Goal: Information Seeking & Learning: Learn about a topic

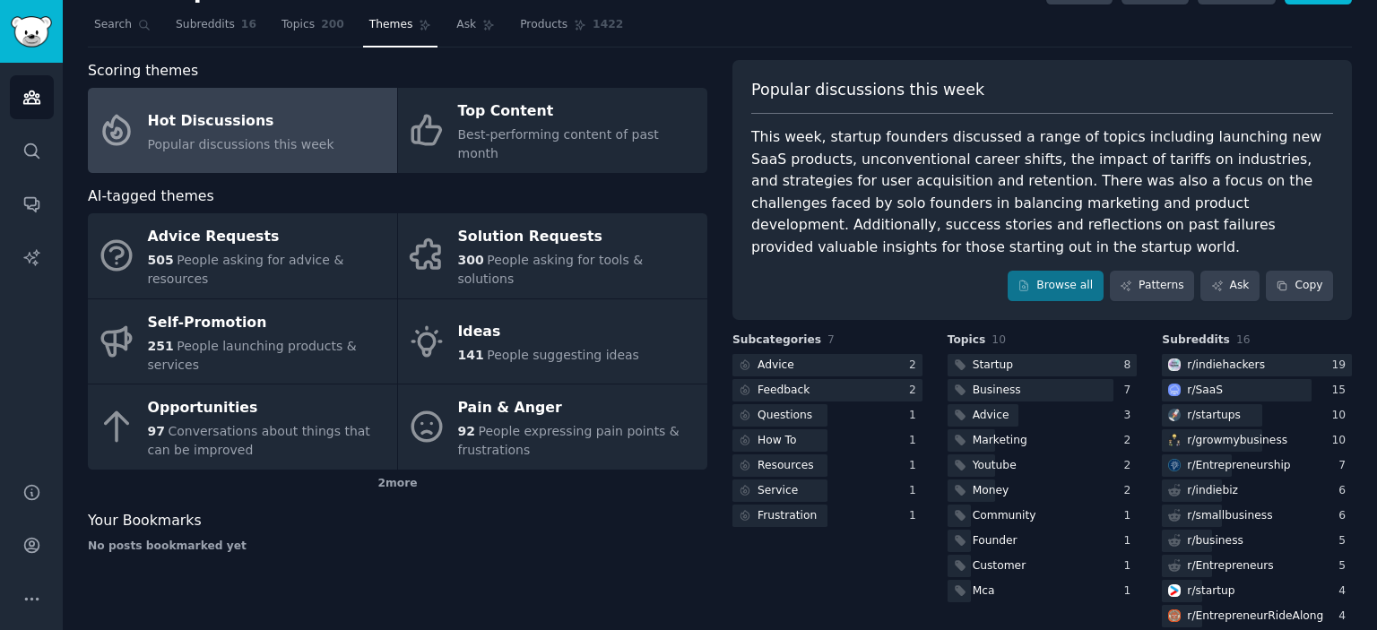
scroll to position [61, 0]
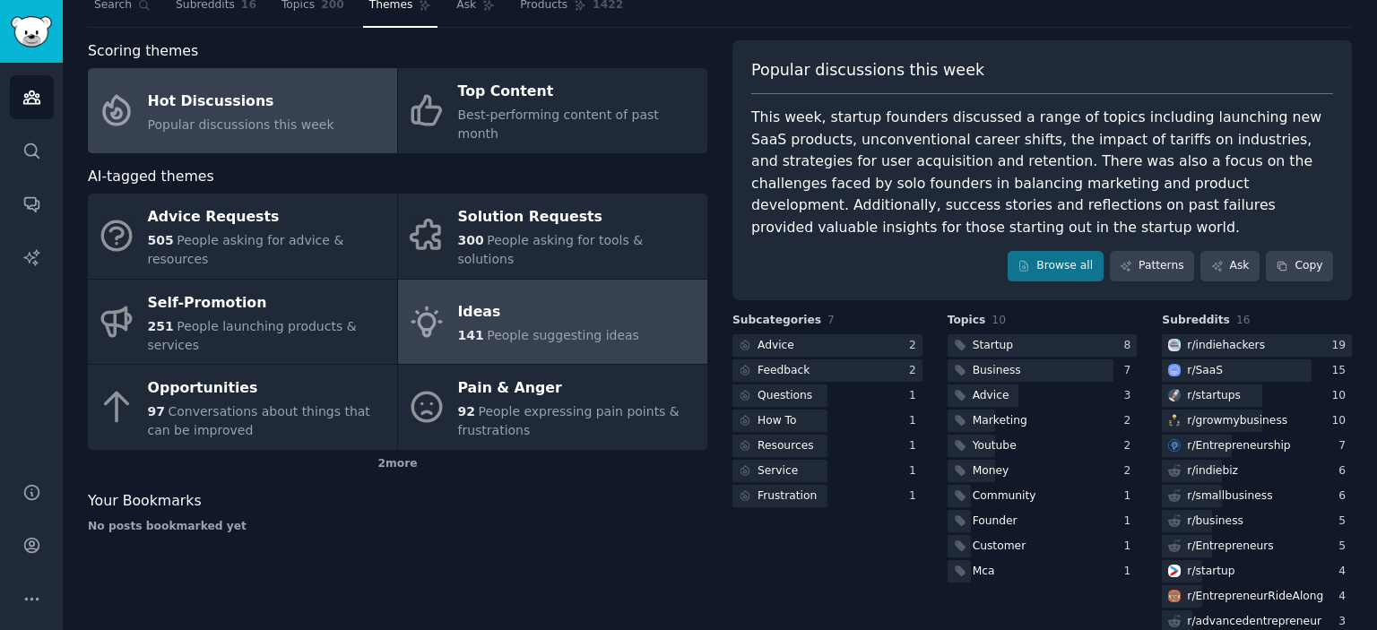
click at [467, 328] on span "141" at bounding box center [471, 335] width 26 height 14
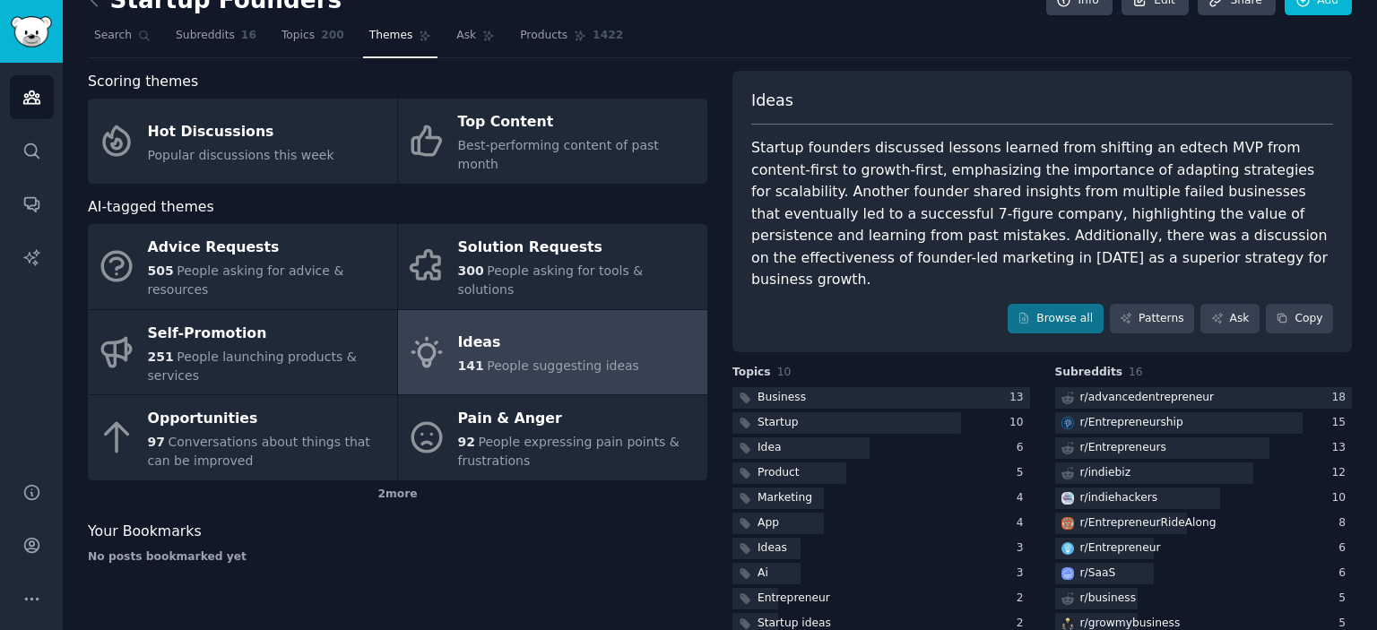
scroll to position [65, 0]
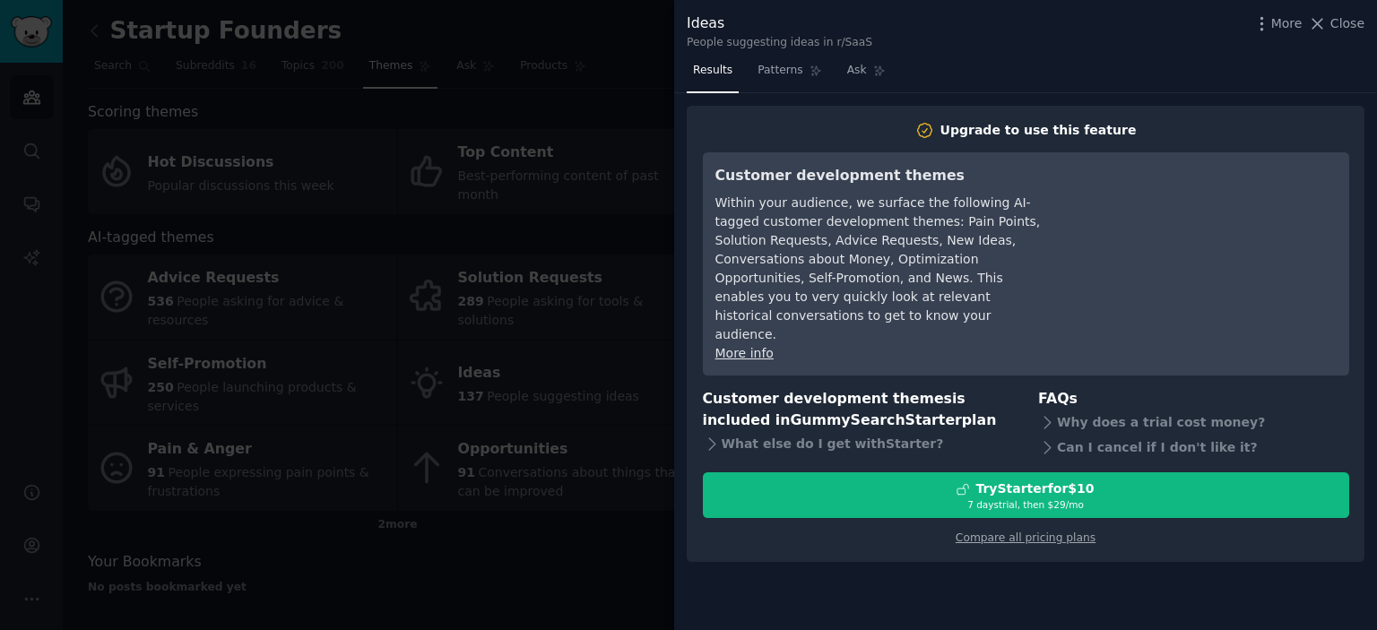
click at [447, 618] on div at bounding box center [688, 315] width 1377 height 630
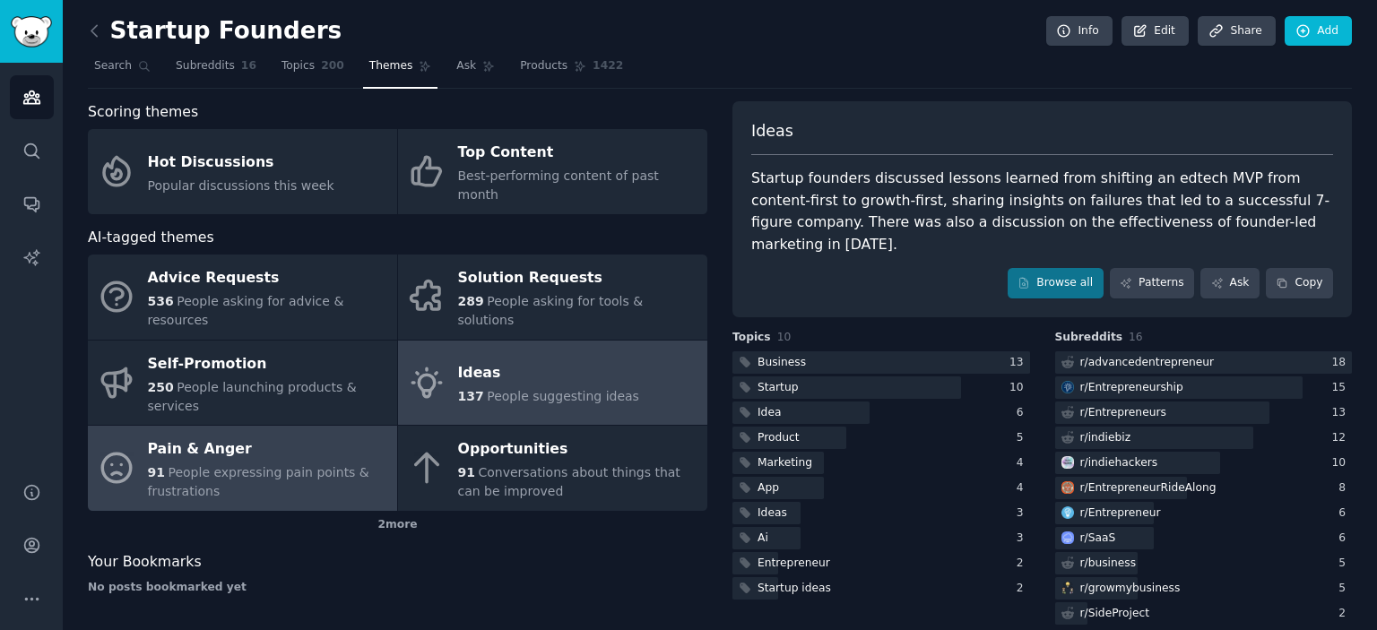
click at [227, 436] on div "Pain & Anger" at bounding box center [268, 450] width 240 height 29
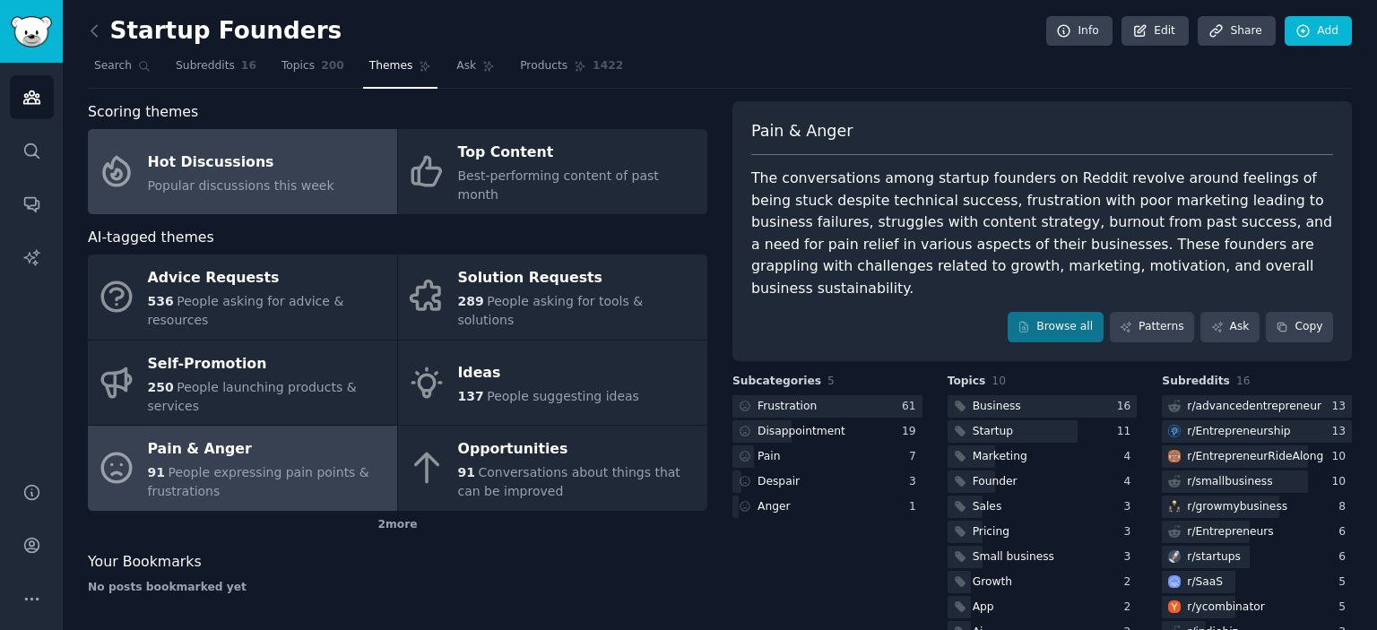
click at [234, 178] on span "Popular discussions this week" at bounding box center [241, 185] width 186 height 14
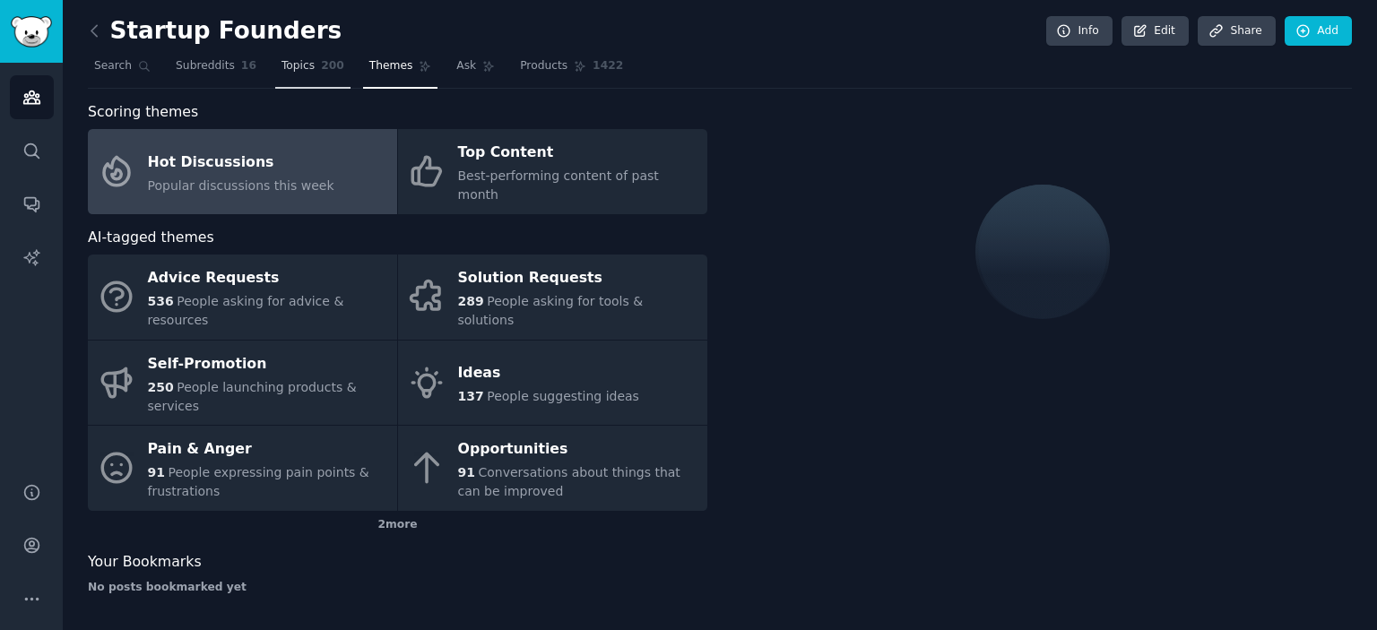
click at [290, 70] on span "Topics" at bounding box center [297, 66] width 33 height 16
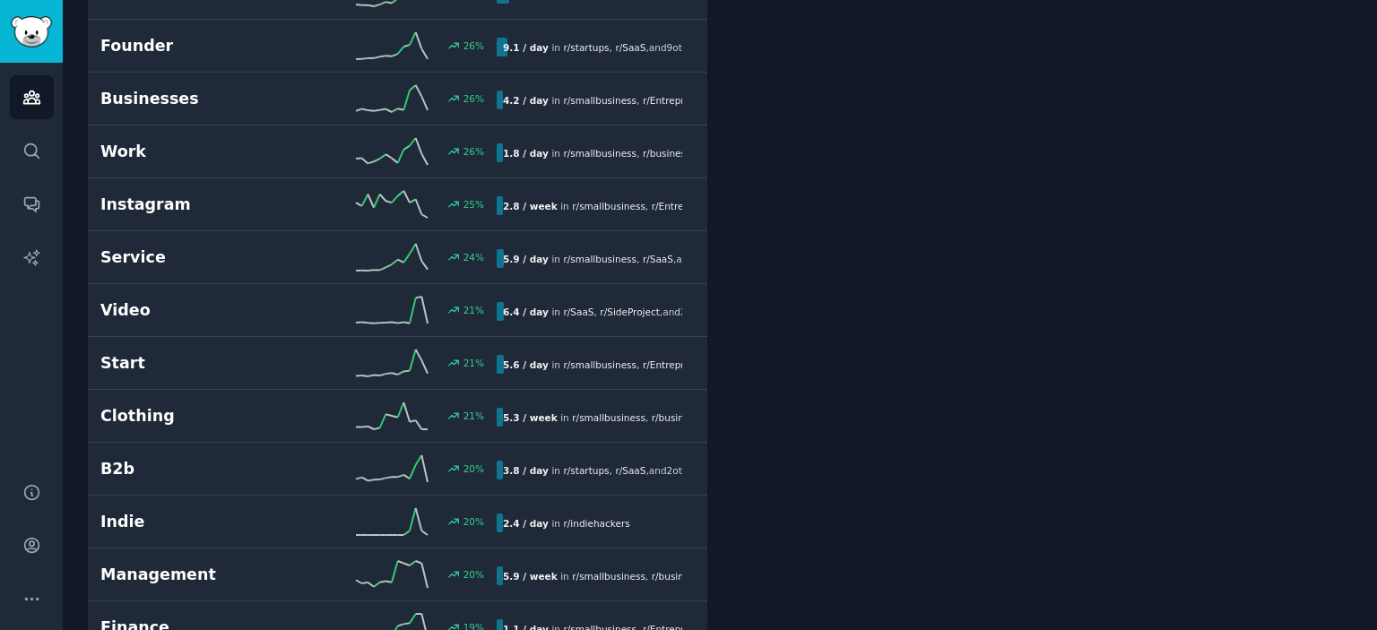
scroll to position [3718, 0]
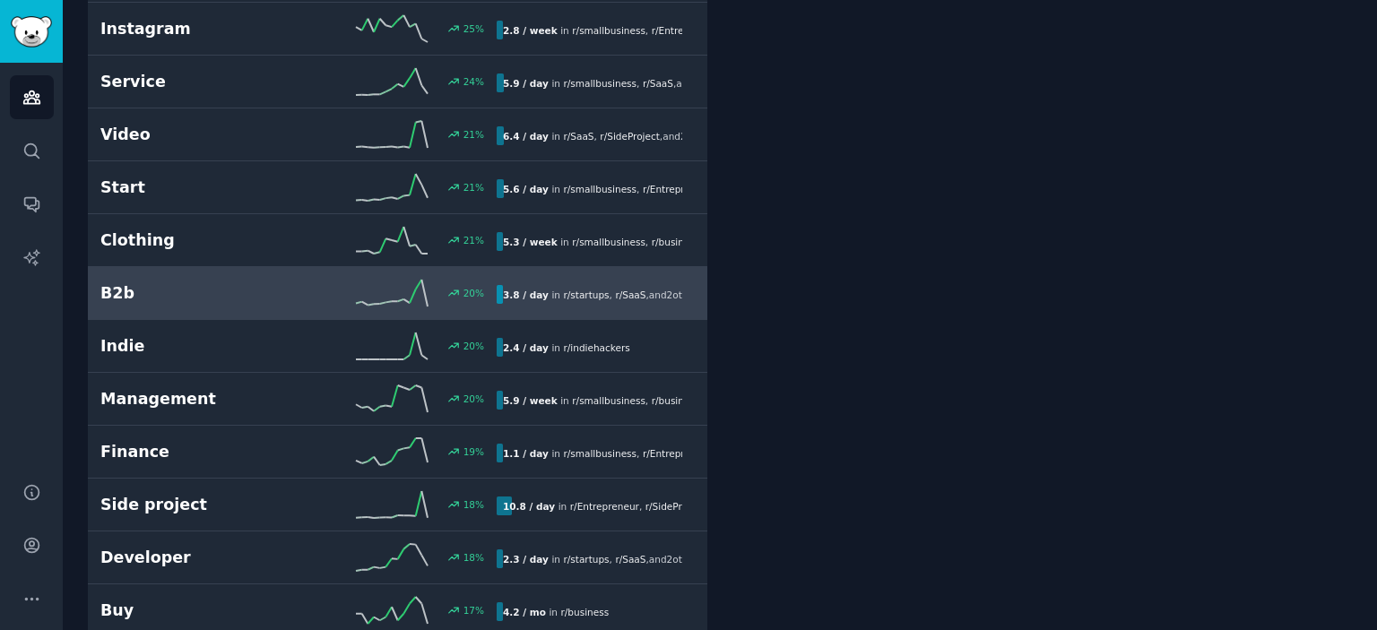
click at [469, 298] on link "B2b 20 % 3.8 / day in r/ startups , r/ SaaS , and 2 other s" at bounding box center [397, 293] width 619 height 53
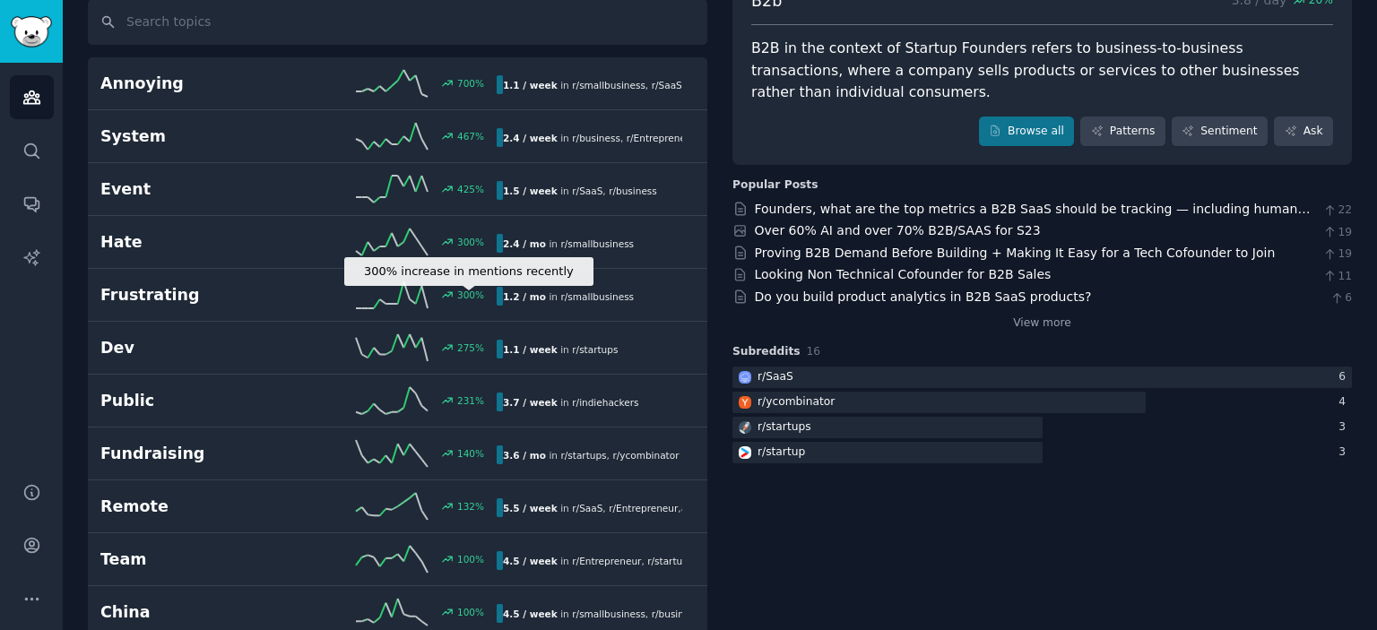
scroll to position [129, 0]
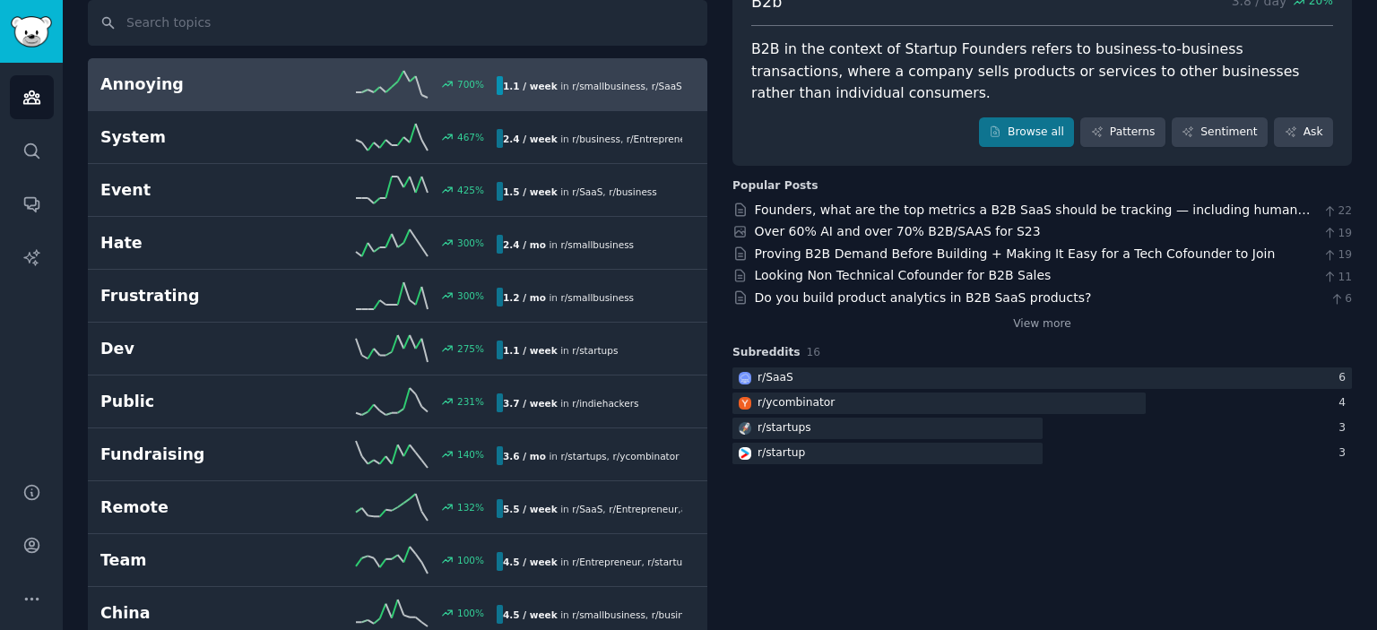
click at [326, 82] on div "700 %" at bounding box center [398, 84] width 198 height 27
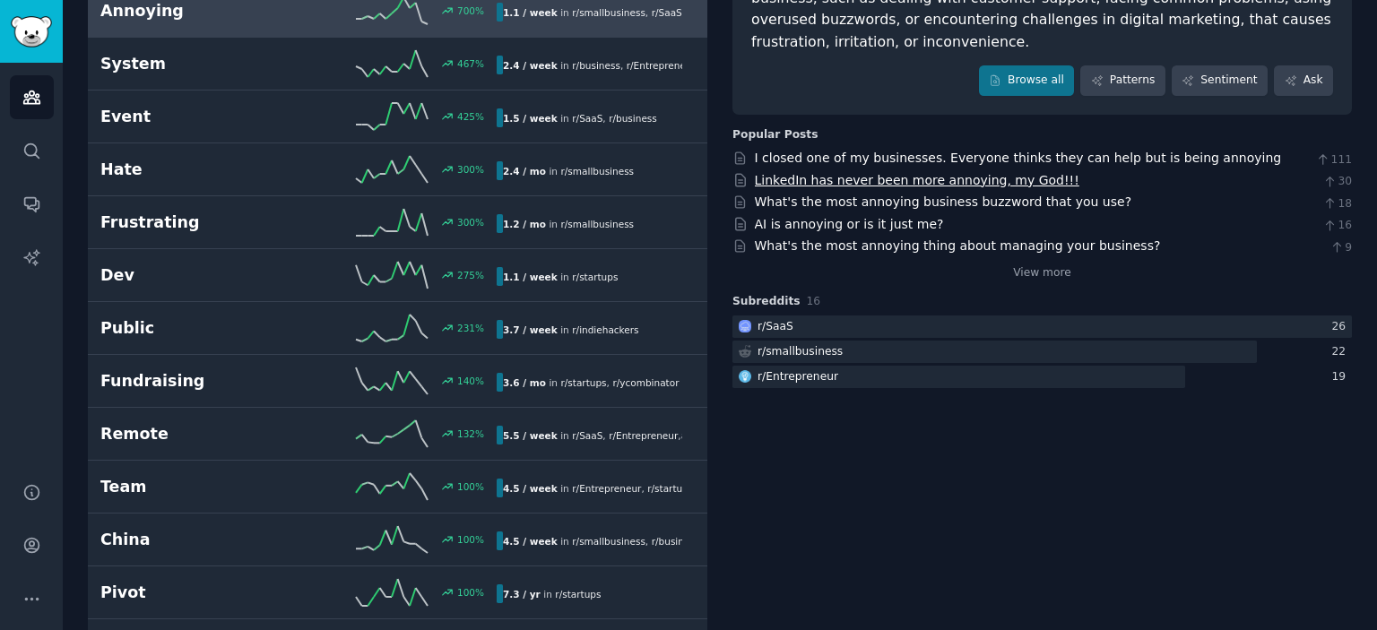
scroll to position [203, 0]
click at [1025, 271] on link "View more" at bounding box center [1042, 272] width 58 height 16
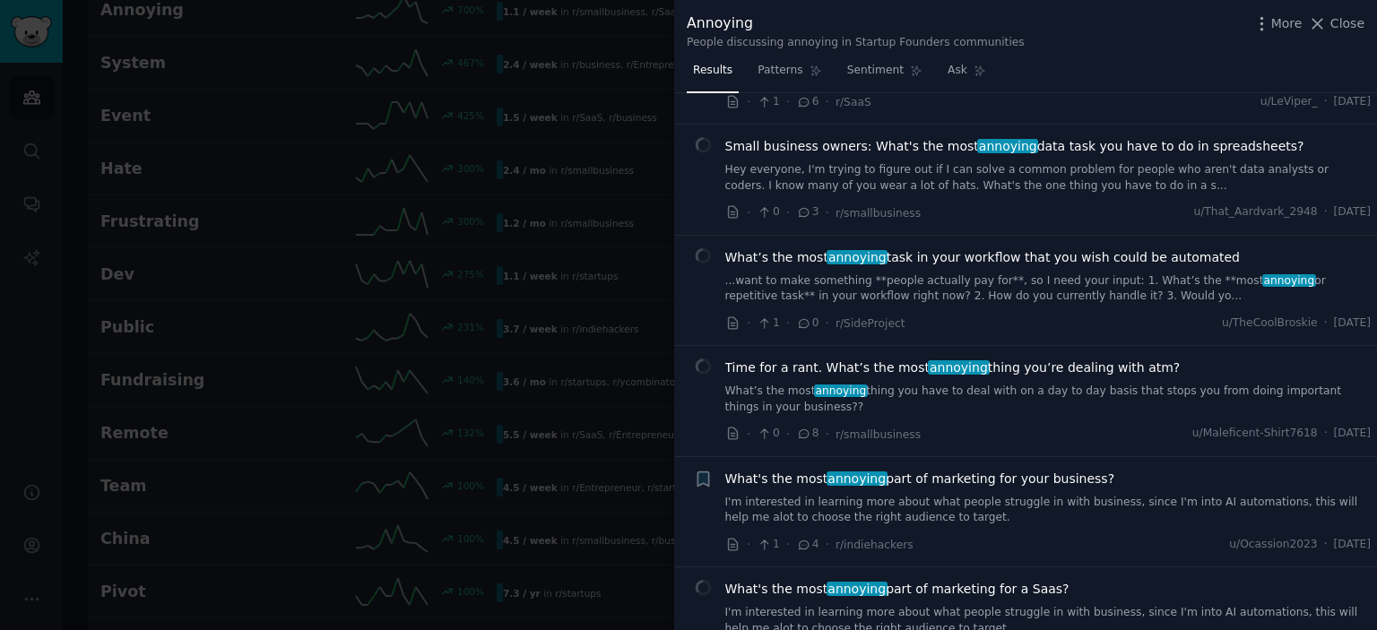
scroll to position [237, 0]
click at [1064, 307] on div "What’s the most annoying task in your workflow that you wish could be automated…" at bounding box center [1048, 290] width 646 height 85
click at [928, 282] on link "...want to make something **people actually pay for**, so I need your input: 1.…" at bounding box center [1048, 288] width 646 height 31
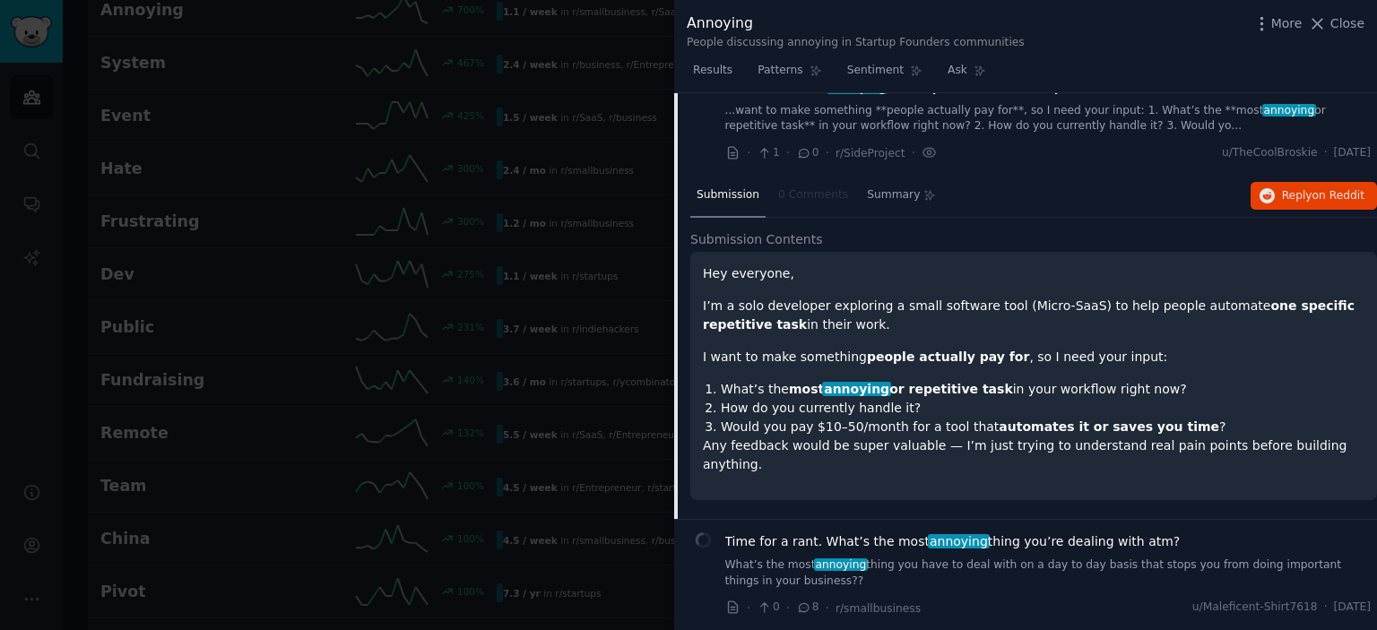
scroll to position [406, 0]
